Goal: Communication & Community: Connect with others

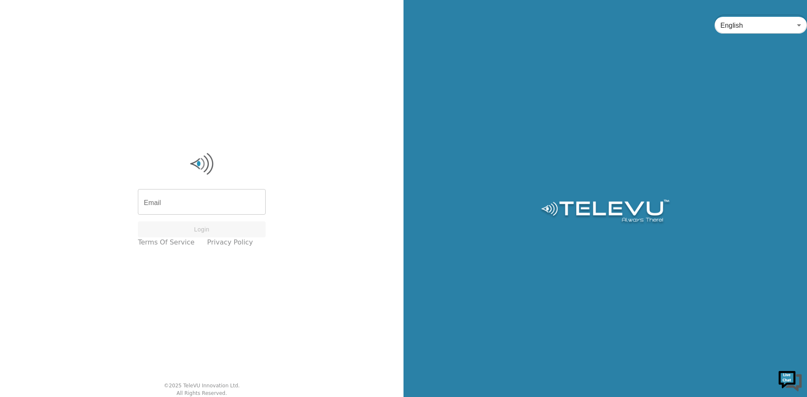
click at [195, 197] on input "Email" at bounding box center [202, 203] width 128 height 24
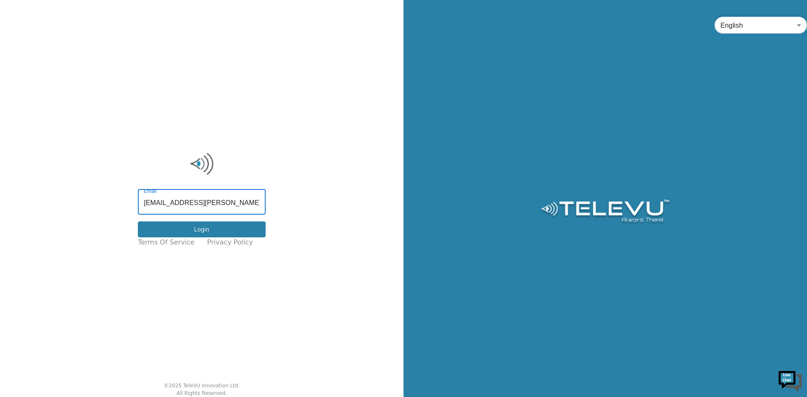
type input "[EMAIL_ADDRESS][PERSON_NAME][DOMAIN_NAME]"
click at [212, 235] on button "Login" at bounding box center [202, 229] width 128 height 16
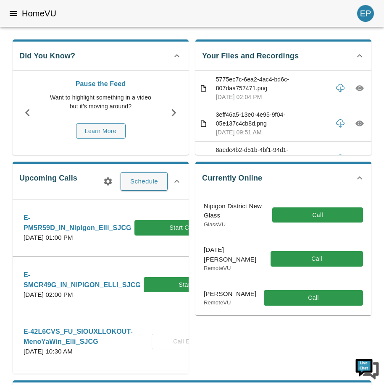
click at [229, 355] on div "Currently Online Nipigon District New Glass GlassVU Call [DATE][PERSON_NAME] Re…" at bounding box center [280, 264] width 183 height 219
click at [304, 216] on button "Call" at bounding box center [317, 216] width 91 height 16
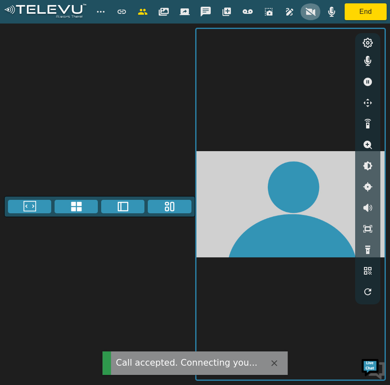
click at [306, 14] on icon "button" at bounding box center [311, 12] width 10 height 8
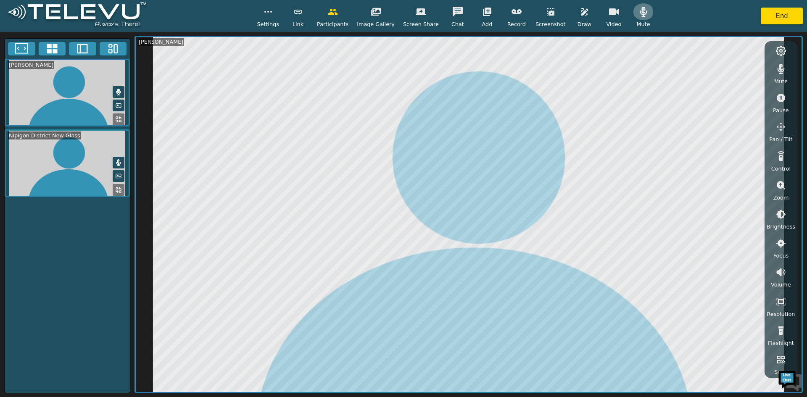
click at [638, 14] on icon "button" at bounding box center [643, 12] width 10 height 10
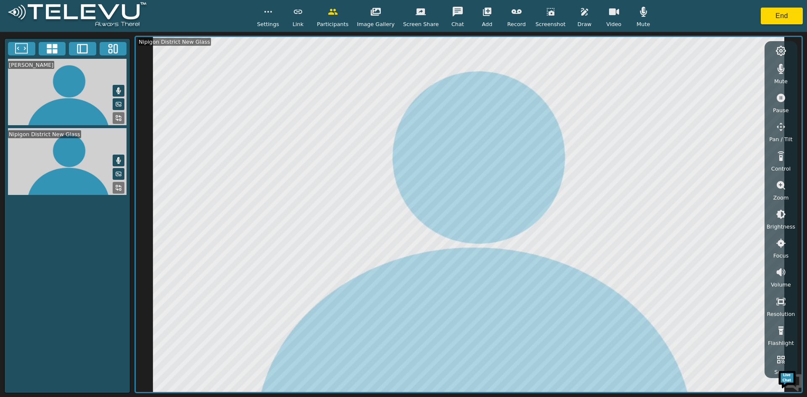
click at [69, 289] on div "Elli Paul_SJCG Nipigon District New Glass" at bounding box center [67, 215] width 126 height 355
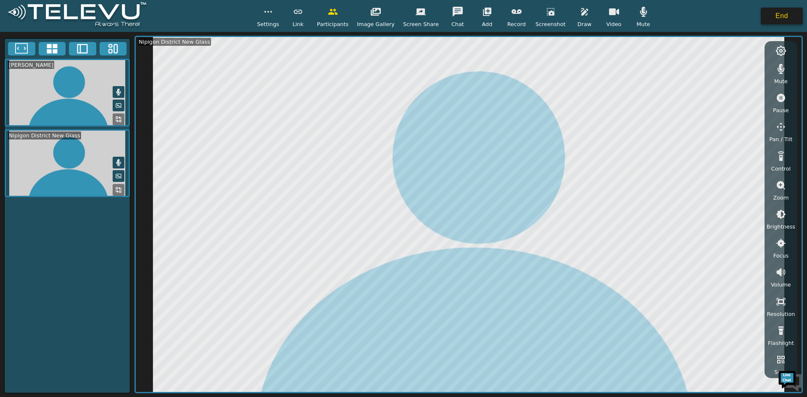
click at [772, 18] on button "End" at bounding box center [781, 16] width 42 height 17
